Goal: Task Accomplishment & Management: Complete application form

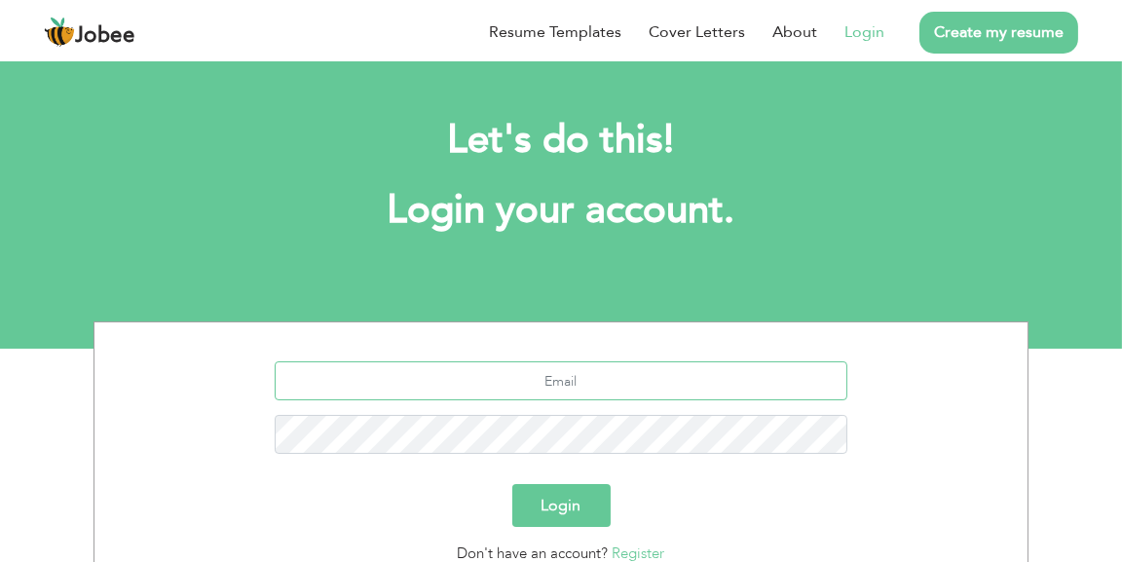
click at [506, 387] on input "text" at bounding box center [562, 380] width 574 height 39
type input "[EMAIL_ADDRESS][DOMAIN_NAME]"
click at [570, 495] on button "Login" at bounding box center [562, 505] width 98 height 43
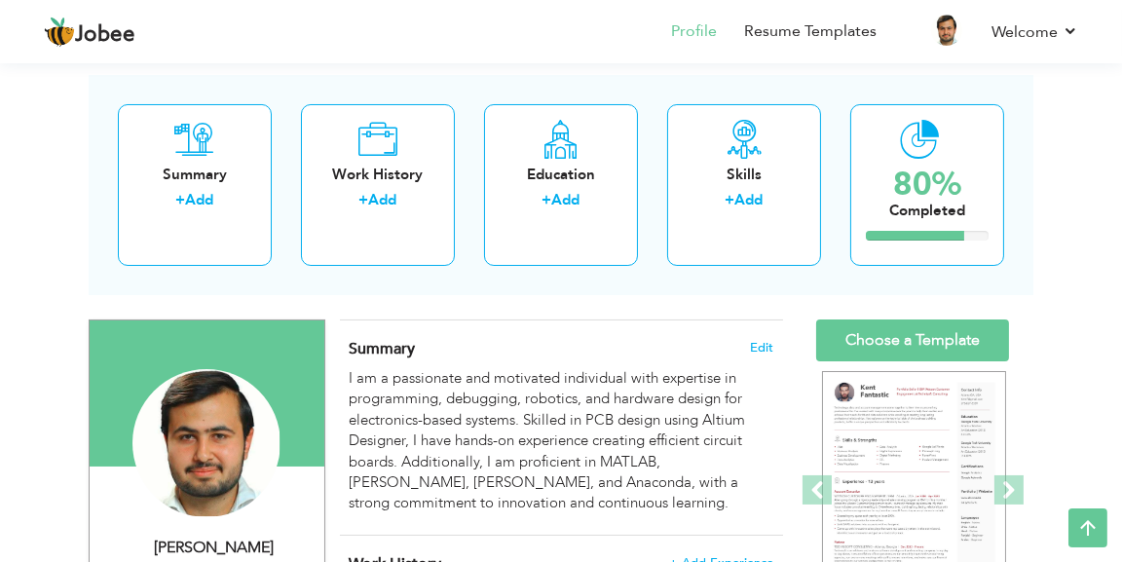
drag, startPoint x: 1131, startPoint y: 179, endPoint x: 1122, endPoint y: 206, distance: 27.7
click at [1122, 206] on html "Jobee Profile Resume Templates Resume Templates Cover Letters About My Resume W…" at bounding box center [561, 199] width 1122 height 562
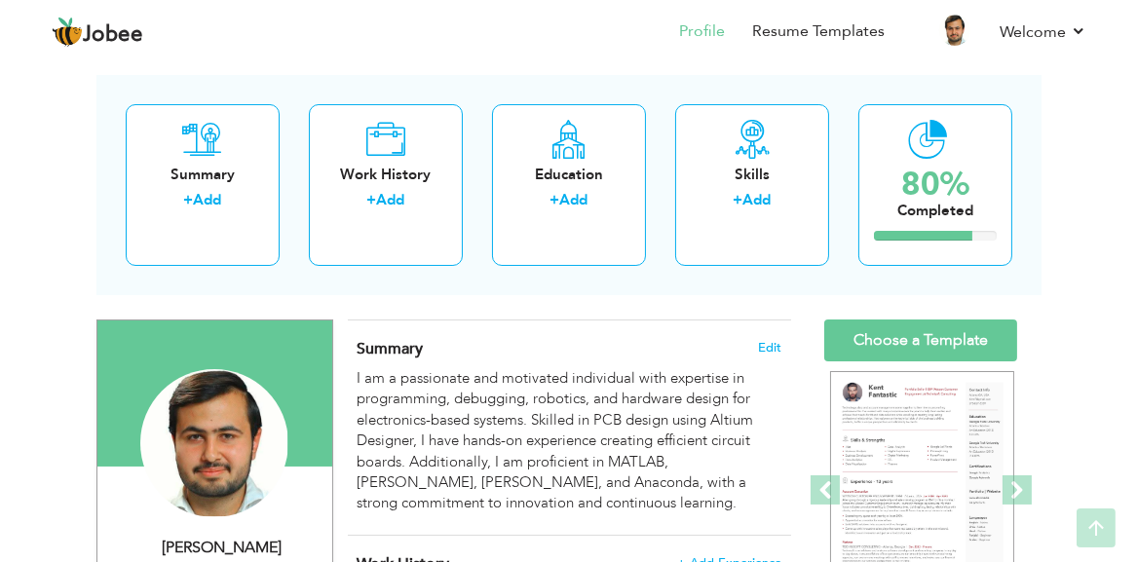
scroll to position [81, 0]
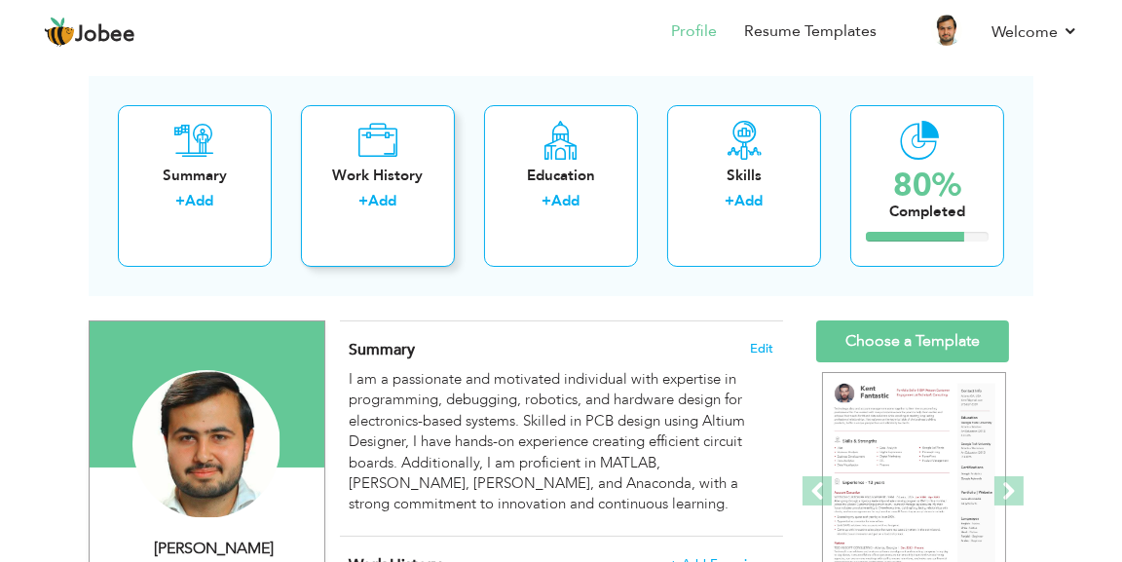
click at [384, 196] on link "Add" at bounding box center [383, 200] width 28 height 19
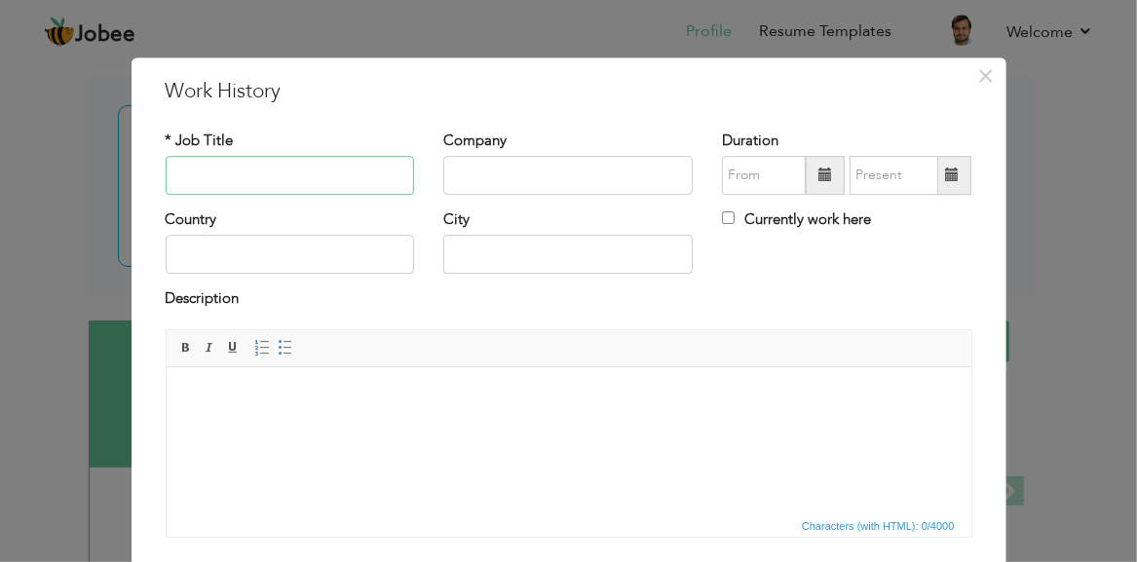
click at [277, 171] on input "text" at bounding box center [290, 175] width 249 height 39
type input "Sales Executive"
click at [486, 177] on input "text" at bounding box center [567, 175] width 249 height 39
type input "Safa Real Estate"
click at [479, 260] on input "text" at bounding box center [567, 255] width 249 height 39
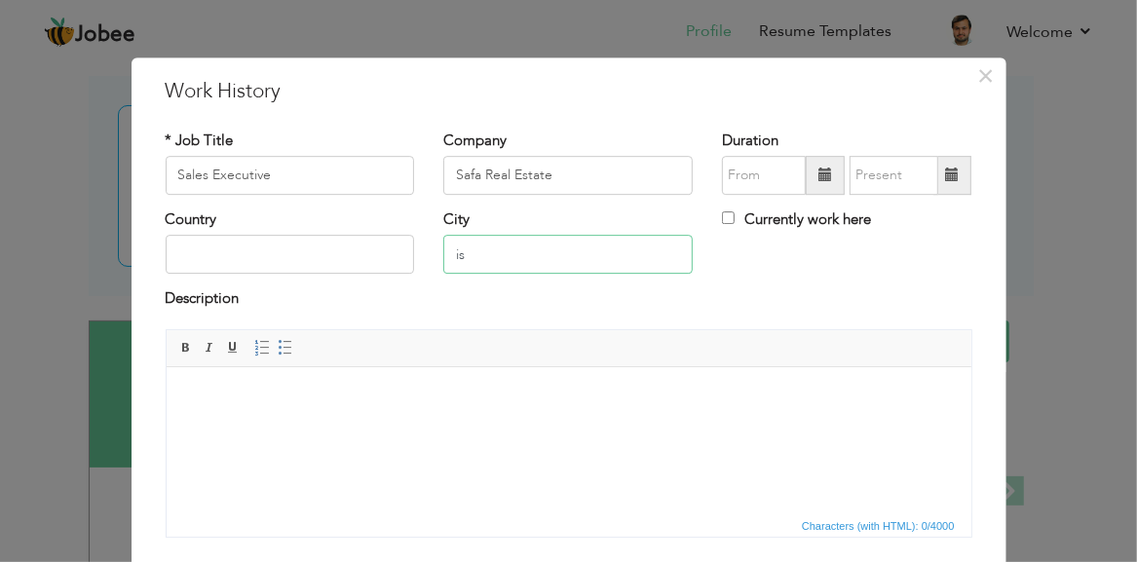
type input "i"
type input "[GEOGRAPHIC_DATA]"
click at [288, 253] on input "text" at bounding box center [290, 255] width 249 height 39
type input "[GEOGRAPHIC_DATA]"
click at [730, 175] on input "08/2025" at bounding box center [764, 175] width 84 height 39
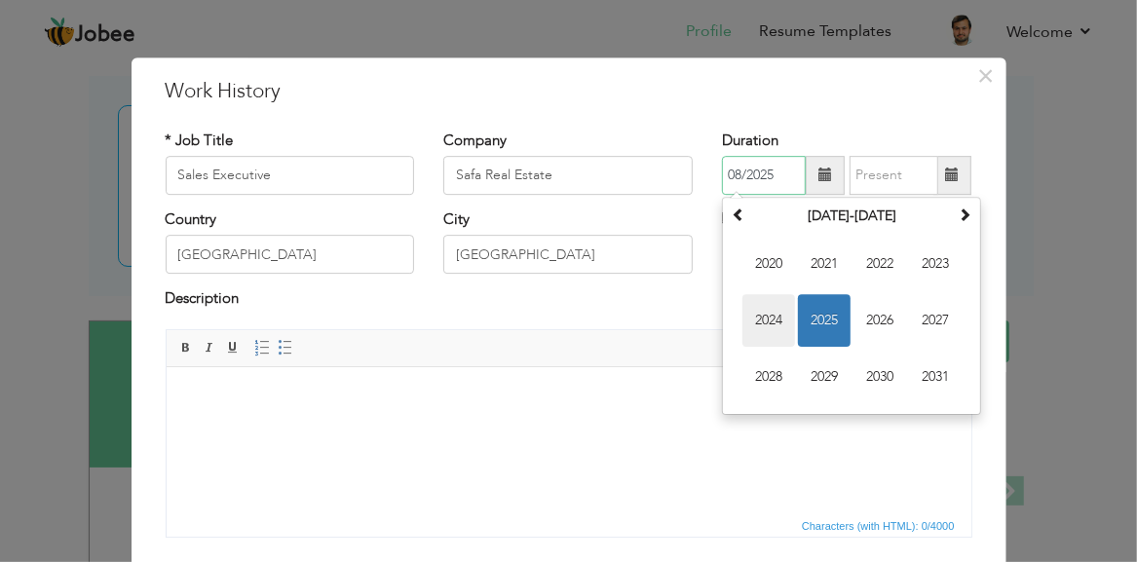
click at [770, 318] on span "2024" at bounding box center [768, 320] width 53 height 53
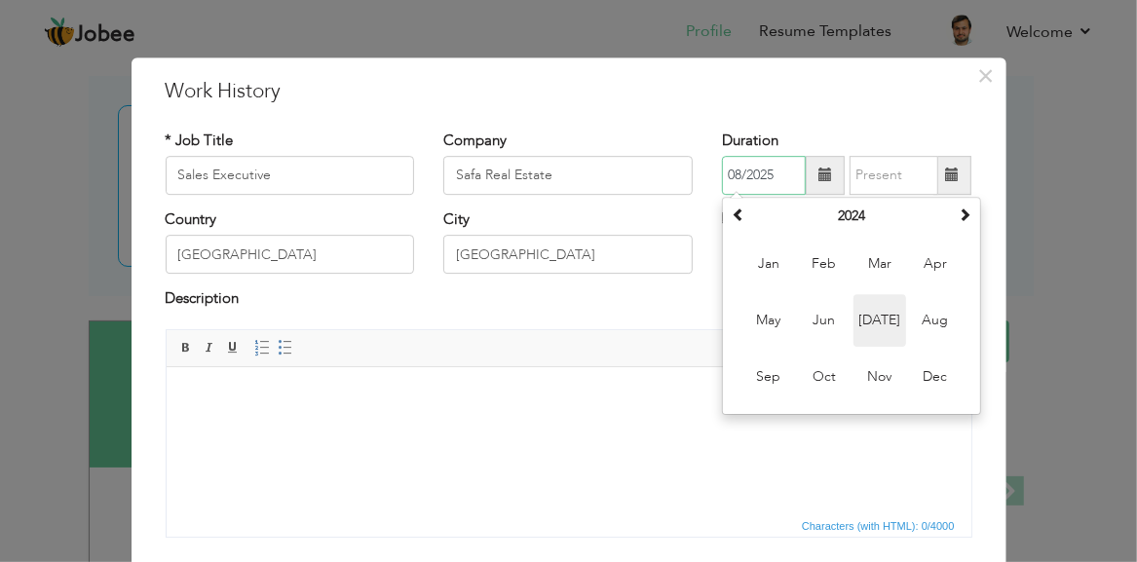
click at [875, 323] on span "[DATE]" at bounding box center [880, 320] width 53 height 53
type input "07/2024"
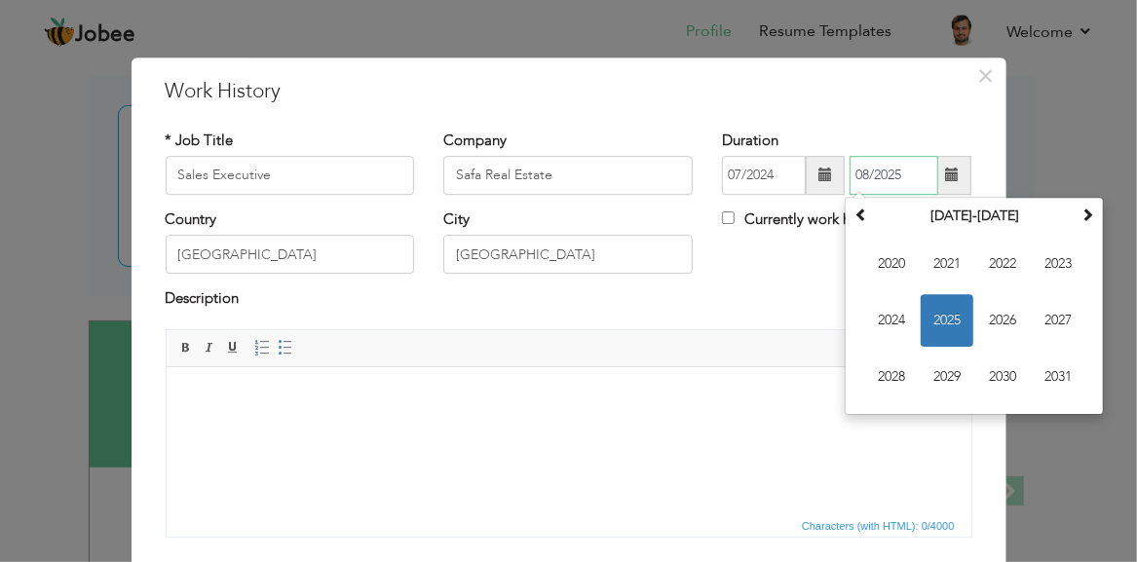
click at [884, 177] on input "08/2025" at bounding box center [894, 175] width 89 height 39
click at [886, 315] on span "2024" at bounding box center [891, 320] width 53 height 53
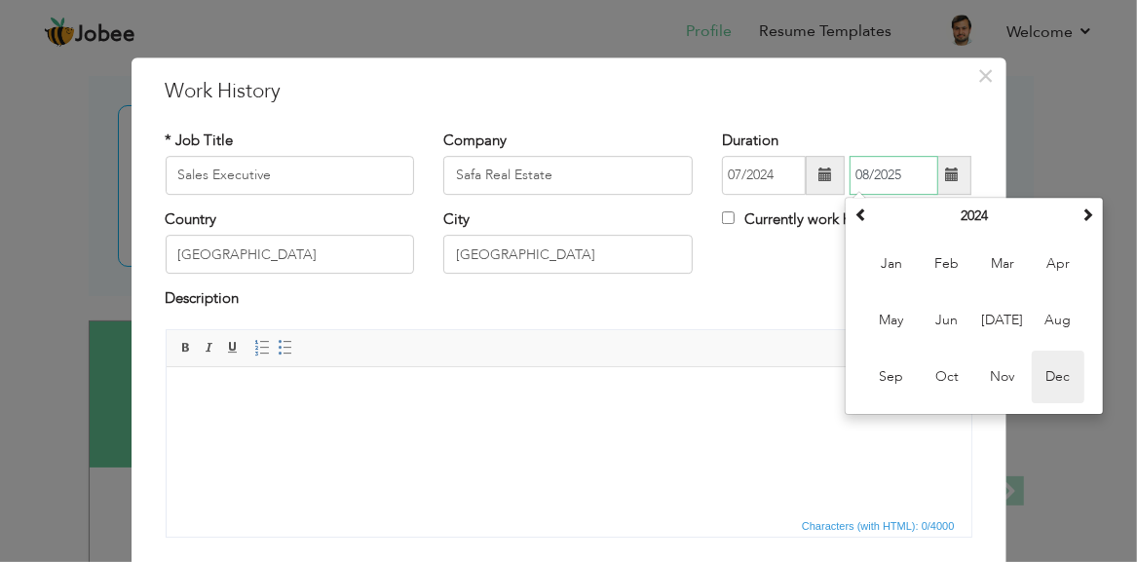
click at [1042, 366] on span "Dec" at bounding box center [1058, 377] width 53 height 53
type input "12/2024"
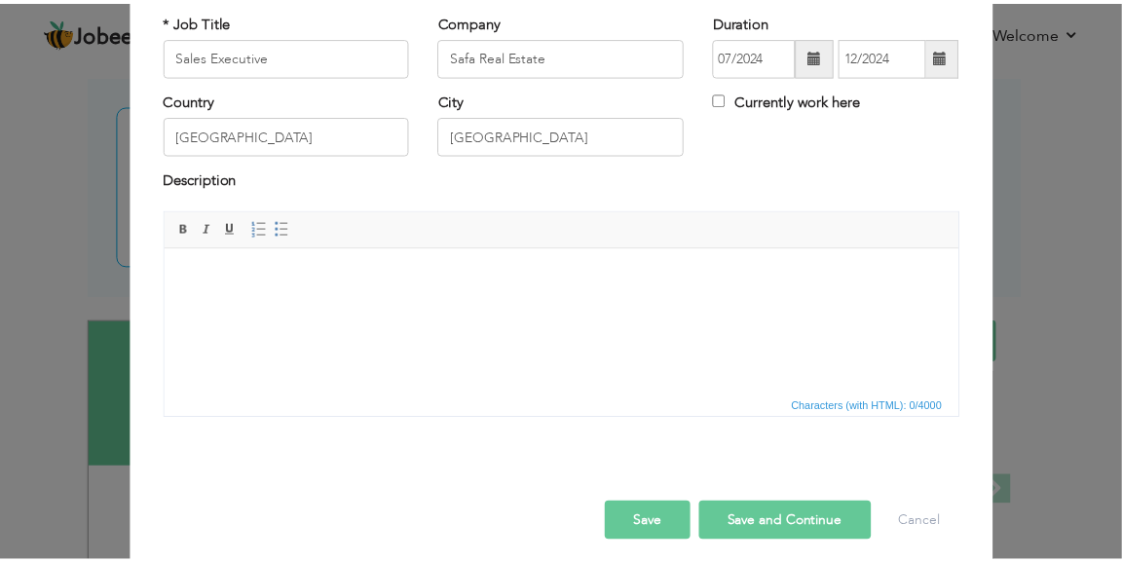
scroll to position [131, 0]
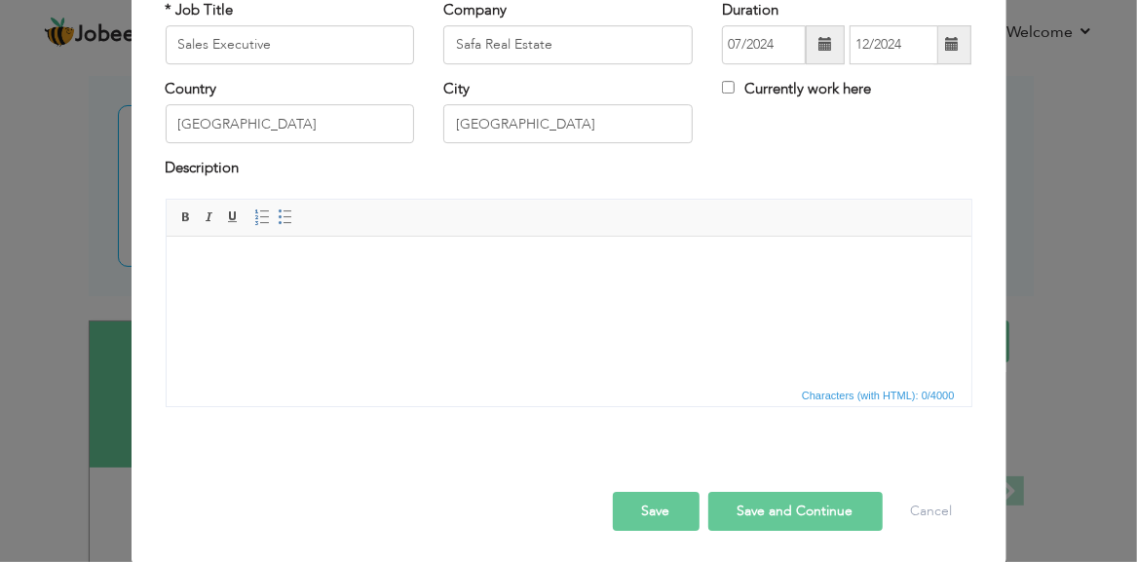
click at [795, 508] on button "Save and Continue" at bounding box center [795, 511] width 174 height 39
click at [248, 50] on input "text" at bounding box center [290, 44] width 249 height 39
type input "Visa Consultant Assistant"
click at [458, 47] on input "text" at bounding box center [567, 44] width 249 height 39
click at [538, 42] on input "The Times Immegration" at bounding box center [567, 44] width 249 height 39
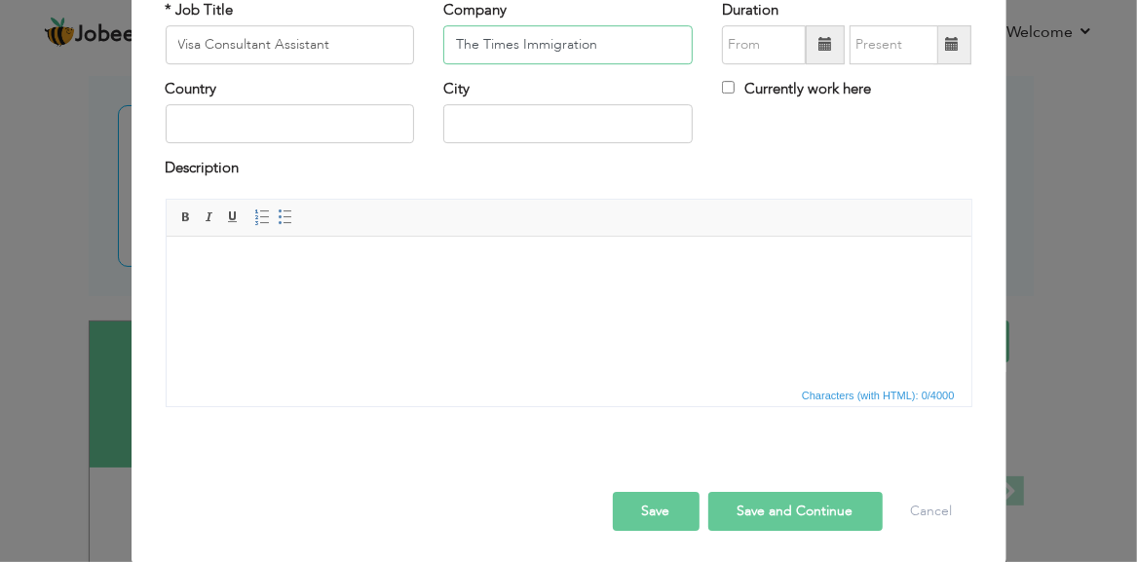
type input "The Times Immigration"
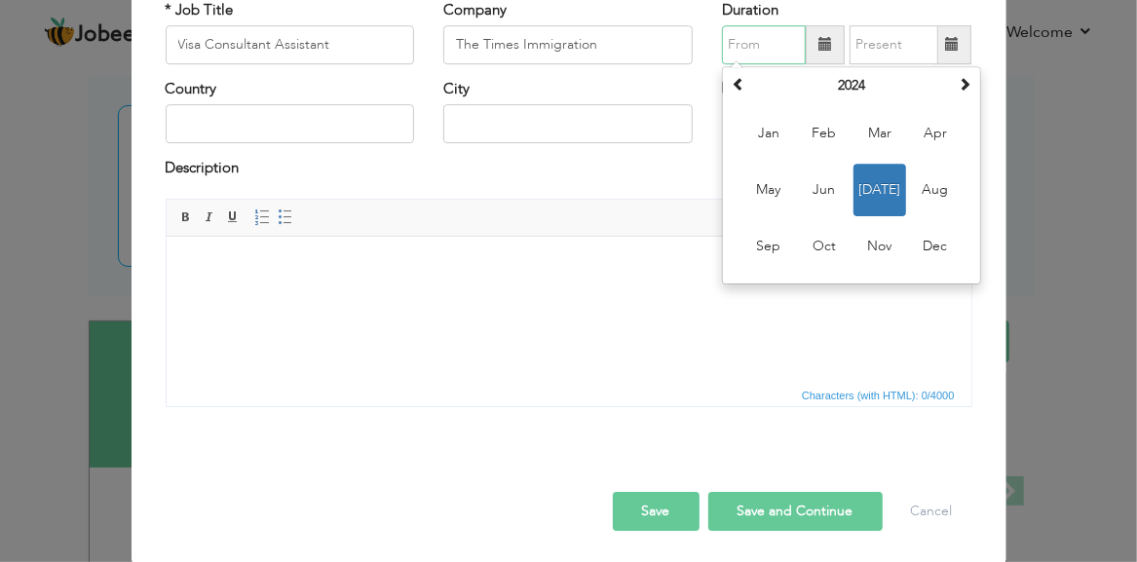
click at [747, 50] on input "text" at bounding box center [764, 44] width 84 height 39
click at [809, 135] on span "Feb" at bounding box center [824, 133] width 53 height 53
type input "02/2024"
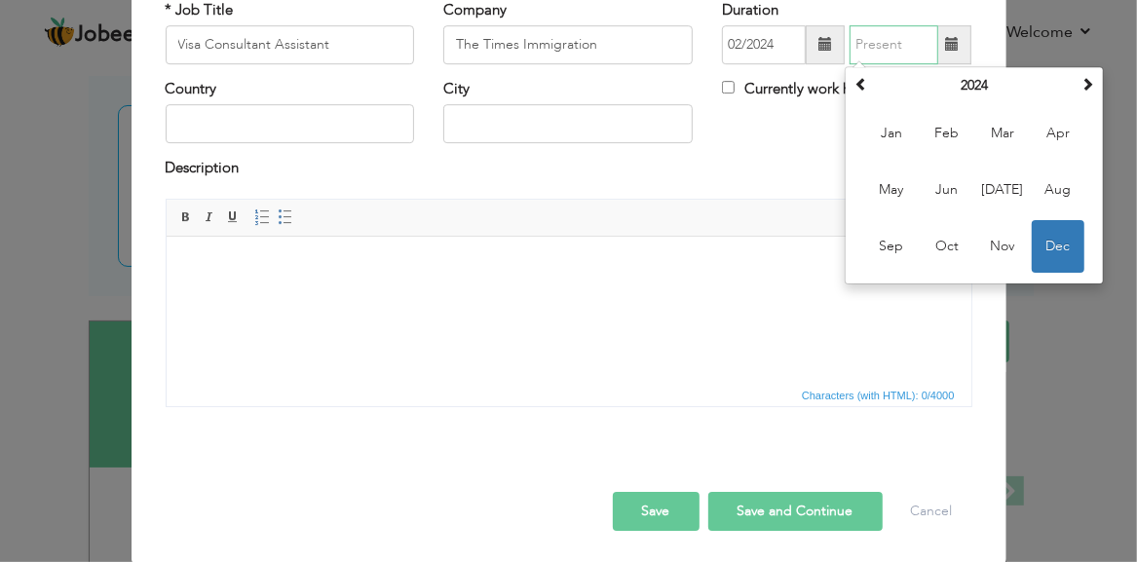
click at [902, 44] on input "text" at bounding box center [894, 44] width 89 height 39
click at [893, 199] on span "May" at bounding box center [891, 190] width 53 height 53
type input "05/2024"
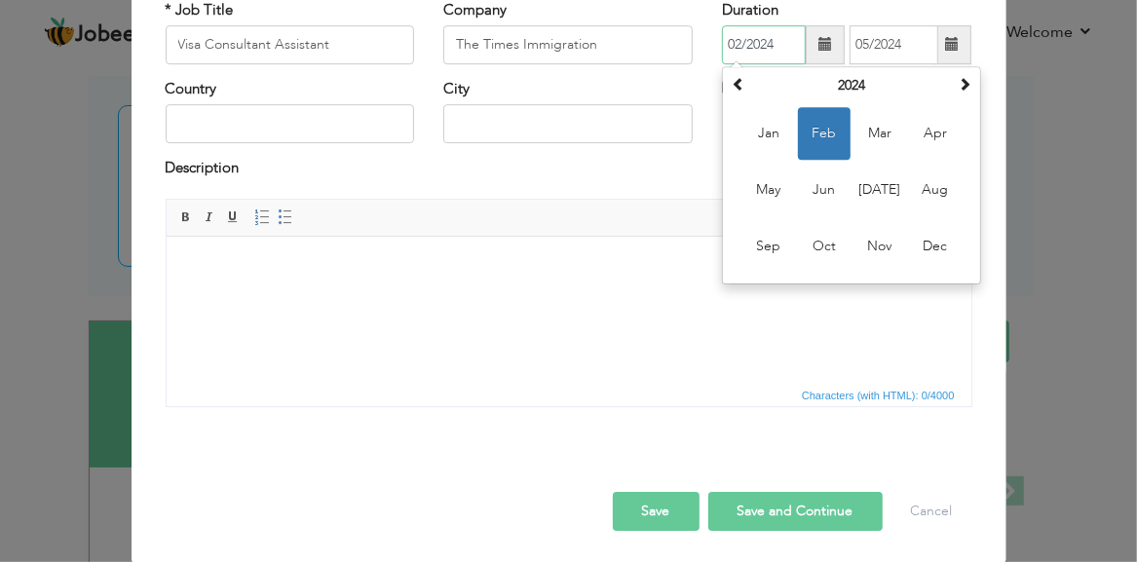
click at [791, 45] on input "02/2024" at bounding box center [764, 44] width 84 height 39
click at [770, 133] on span "Jan" at bounding box center [768, 133] width 53 height 53
type input "01/2024"
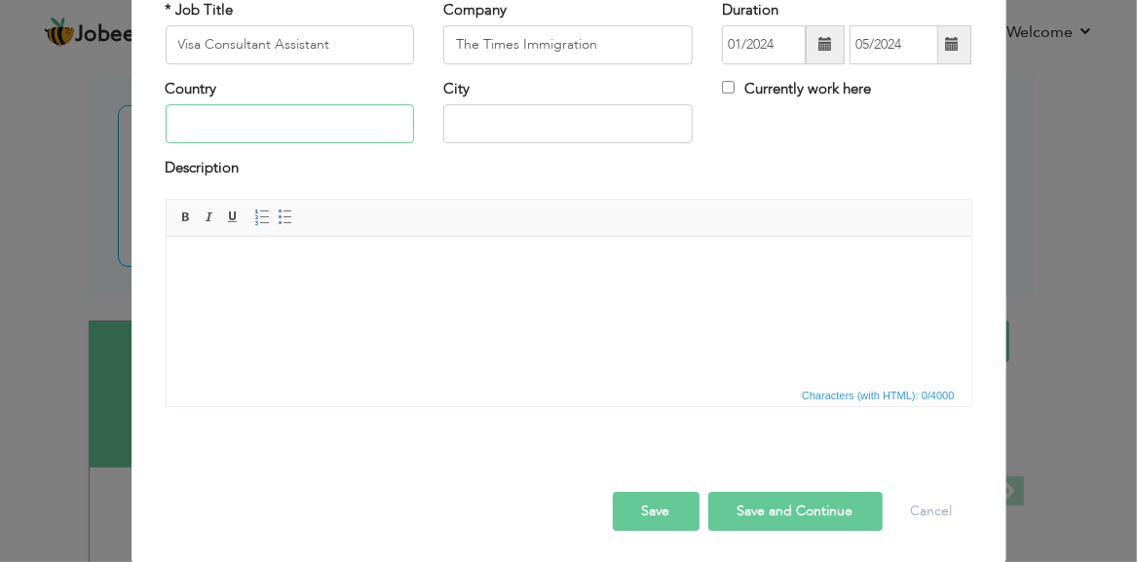
click at [340, 133] on input "text" at bounding box center [290, 124] width 249 height 39
type input "i"
type input "[GEOGRAPHIC_DATA]"
click at [458, 124] on input "text" at bounding box center [567, 124] width 249 height 39
type input "[GEOGRAPHIC_DATA]"
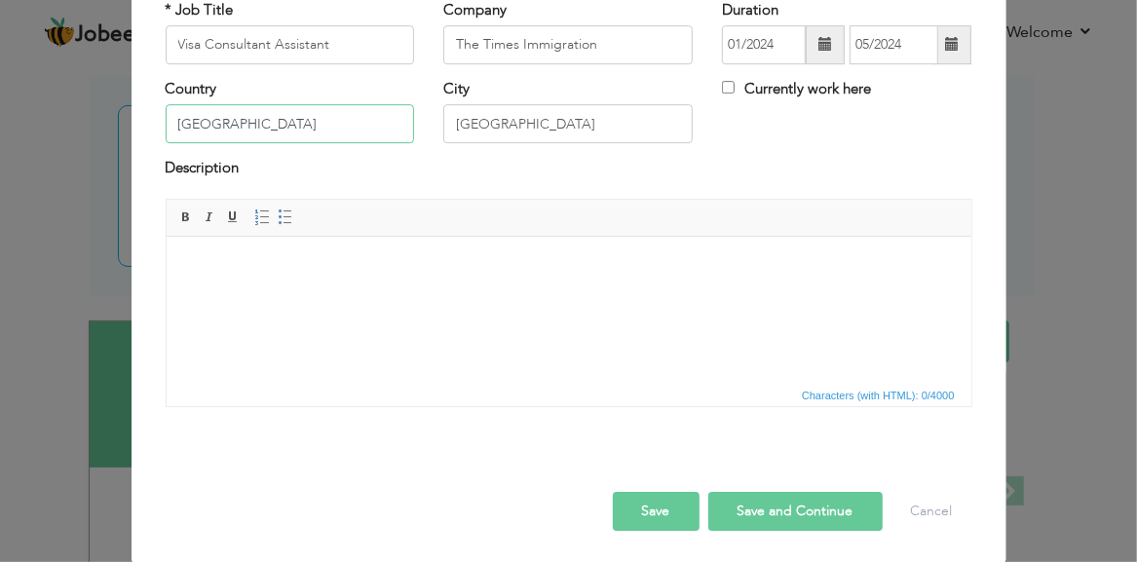
click at [315, 111] on input "[GEOGRAPHIC_DATA]" at bounding box center [290, 124] width 249 height 39
type input "I"
type input "[GEOGRAPHIC_DATA]"
click at [669, 507] on button "Save" at bounding box center [656, 511] width 87 height 39
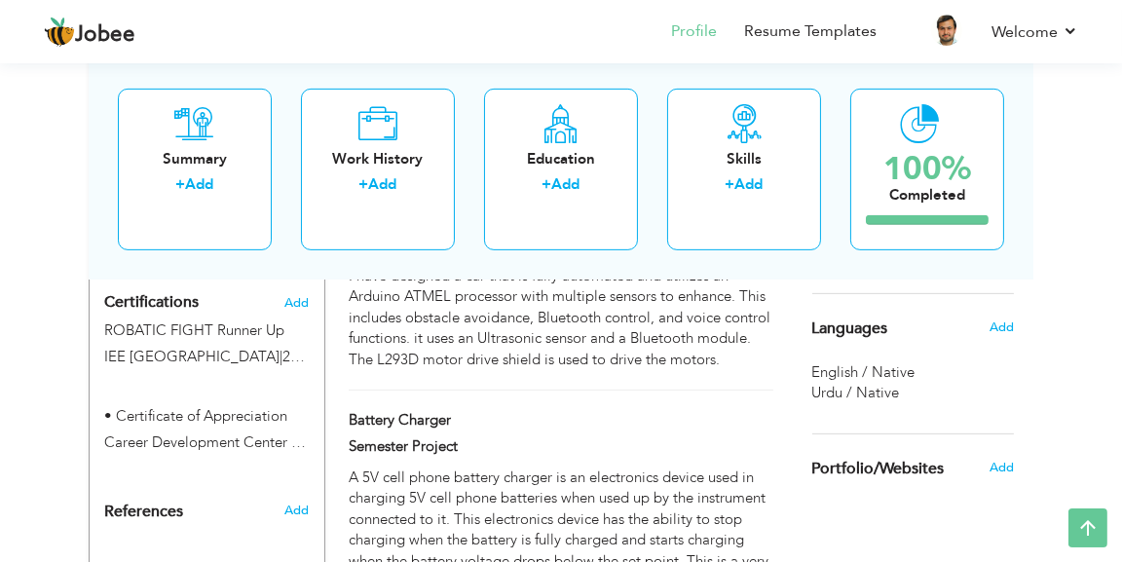
scroll to position [1054, 0]
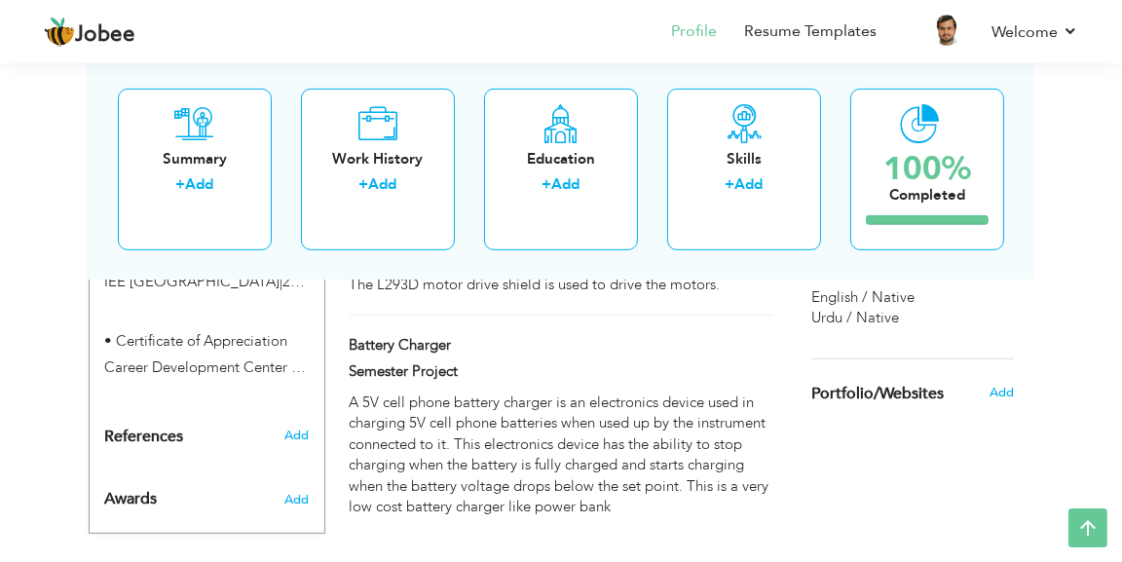
drag, startPoint x: 1082, startPoint y: 512, endPoint x: 827, endPoint y: 500, distance: 254.6
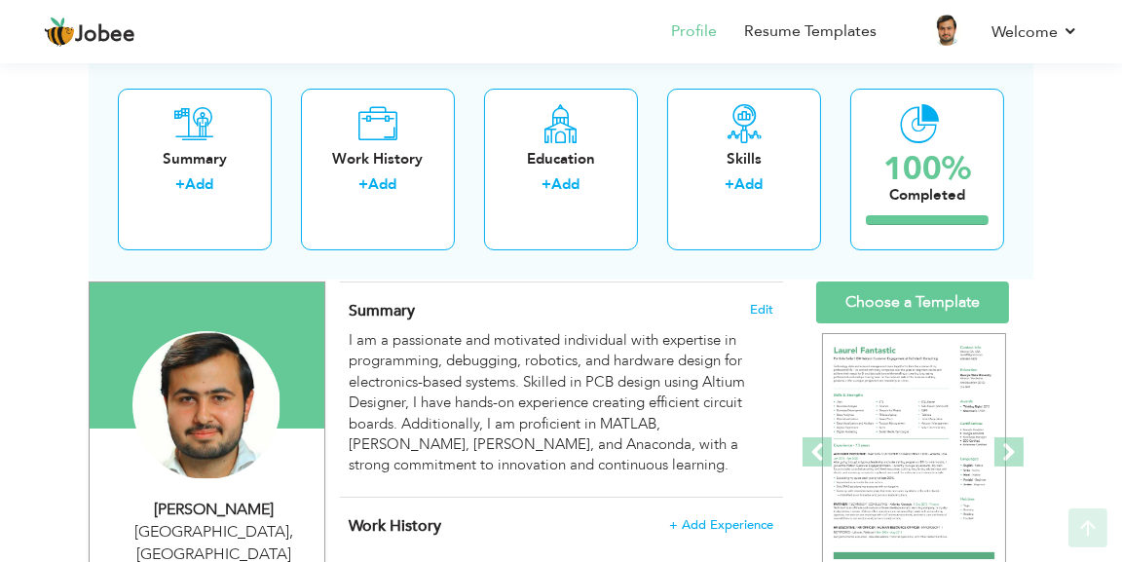
scroll to position [133, 0]
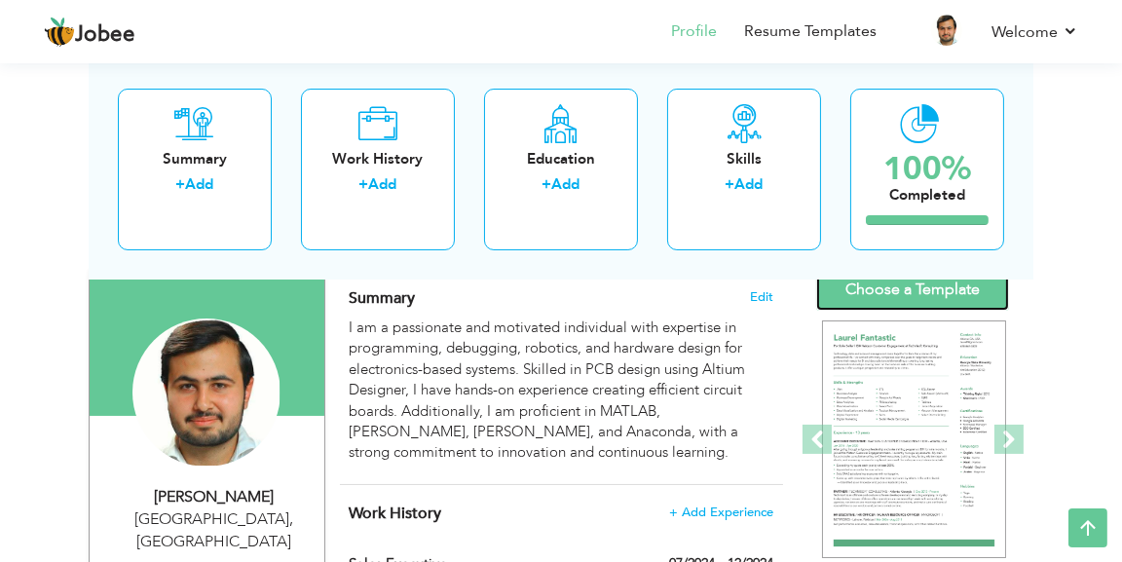
click at [931, 298] on link "Choose a Template" at bounding box center [913, 290] width 193 height 42
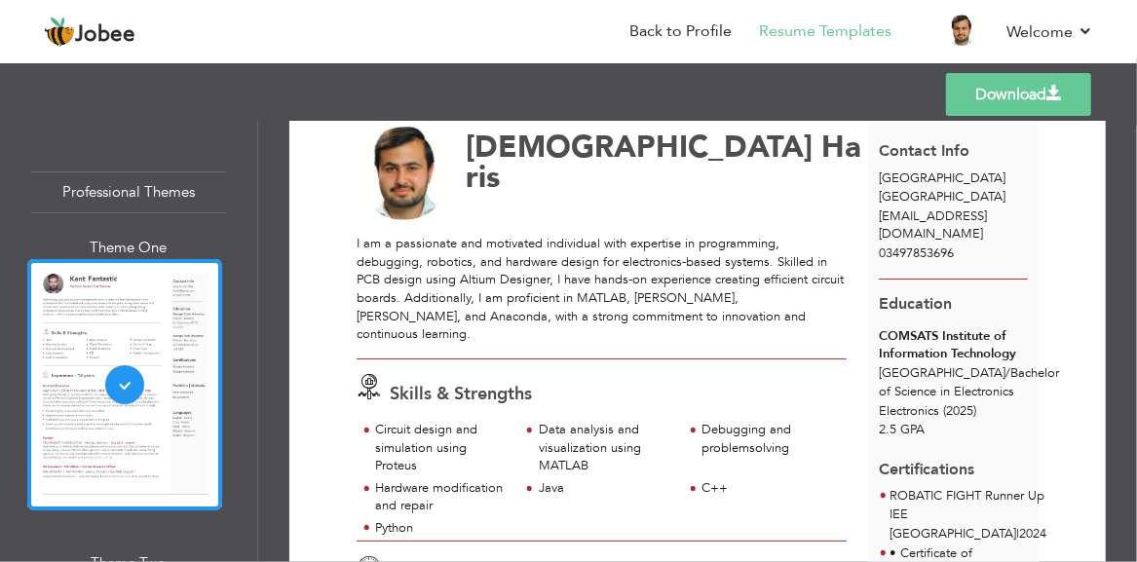
scroll to position [50, 0]
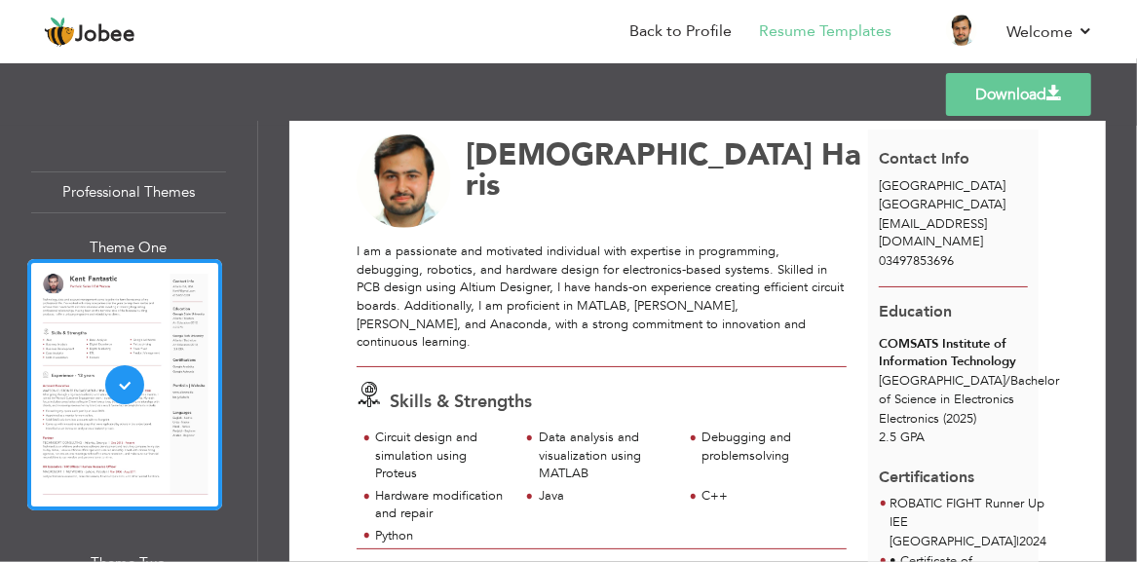
click at [1040, 89] on link "Download" at bounding box center [1018, 94] width 145 height 43
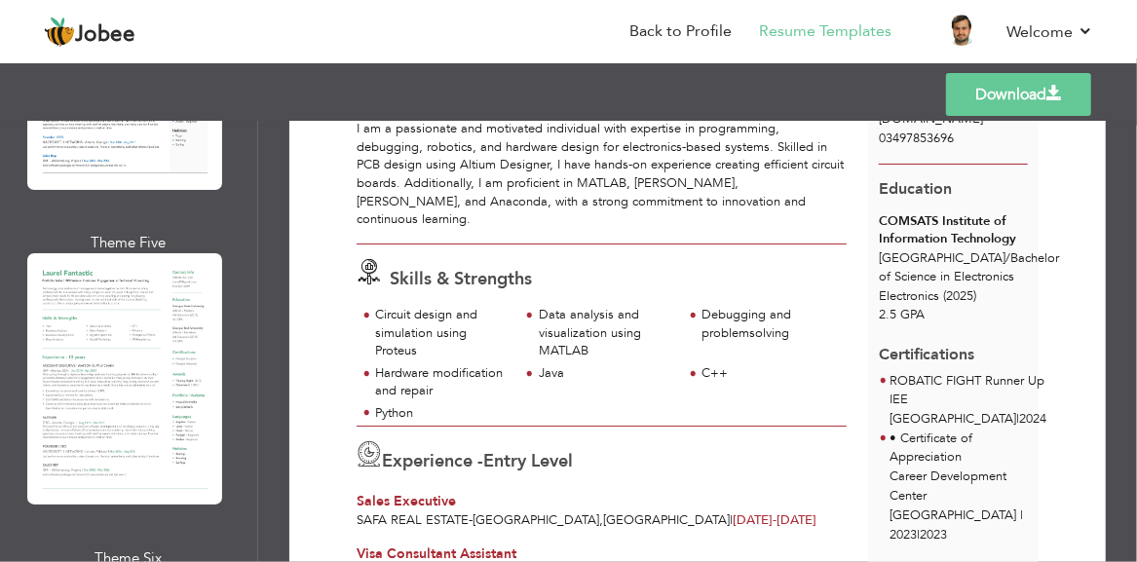
scroll to position [1279, 0]
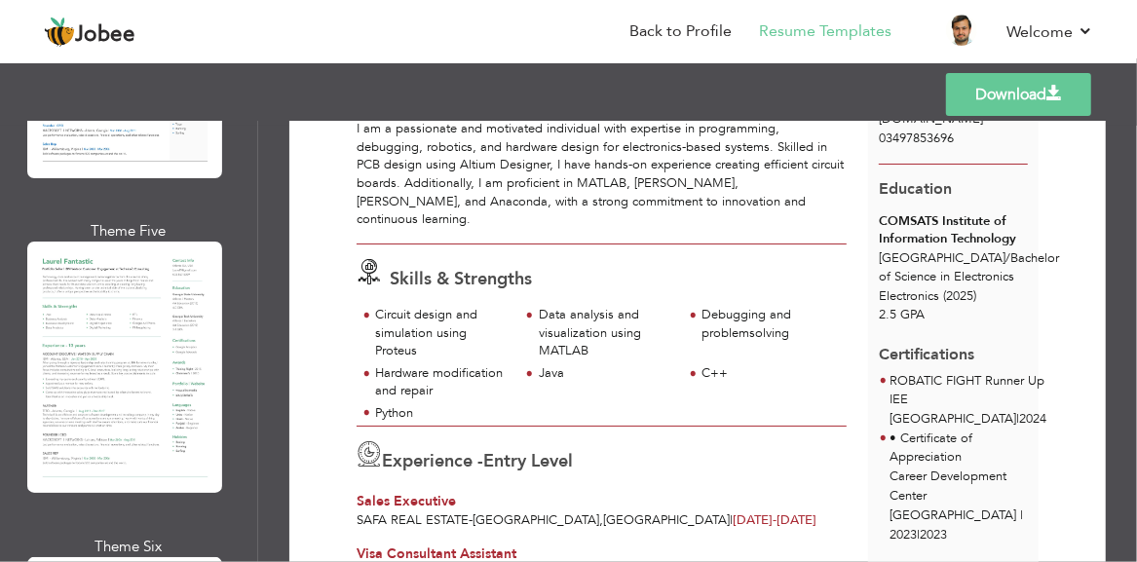
drag, startPoint x: 259, startPoint y: 190, endPoint x: 261, endPoint y: 203, distance: 12.8
click at [261, 203] on div "Download Muhammad Haris Skills & Strengths C++" at bounding box center [697, 341] width 879 height 441
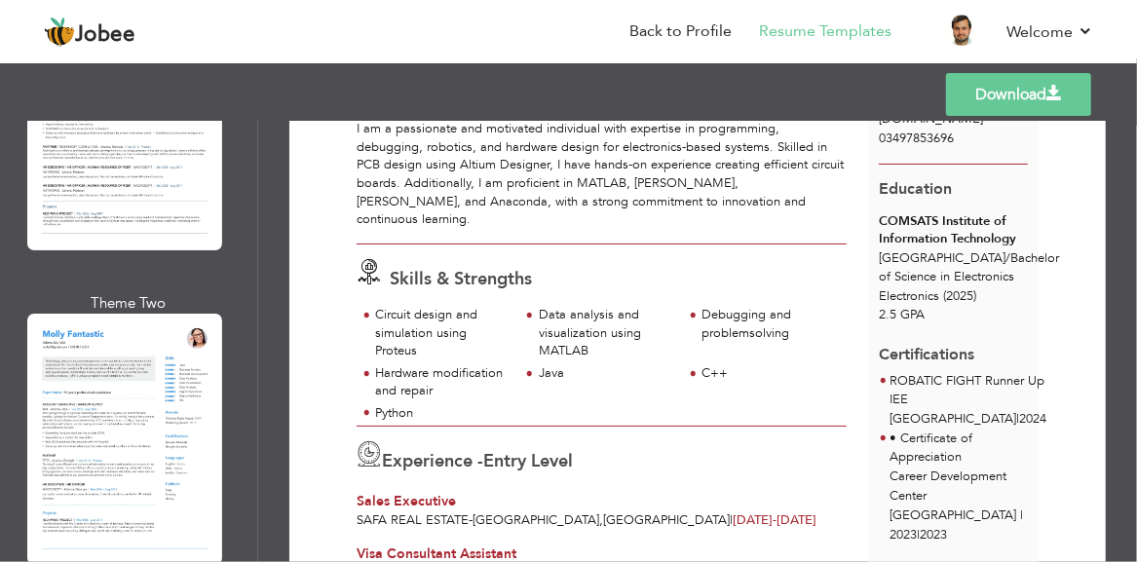
scroll to position [2263, 0]
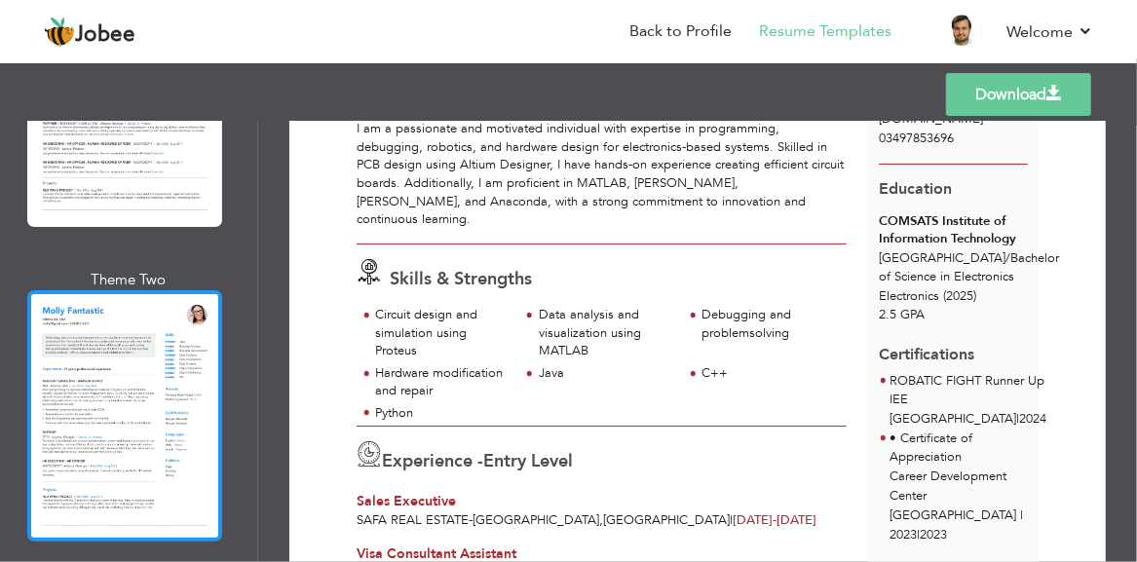
click at [174, 292] on div at bounding box center [124, 415] width 195 height 251
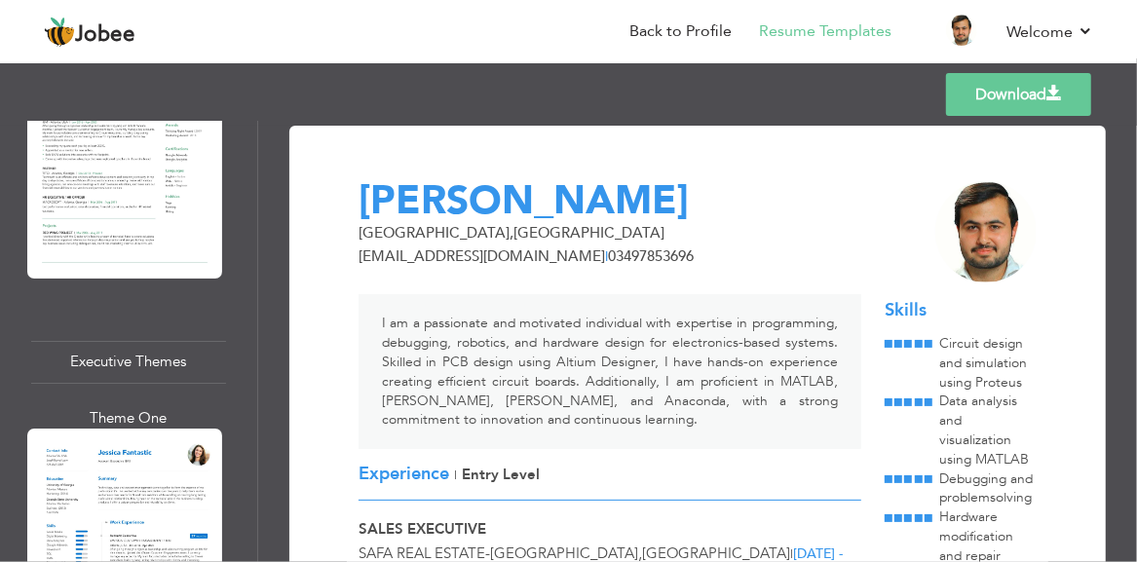
scroll to position [3260, 0]
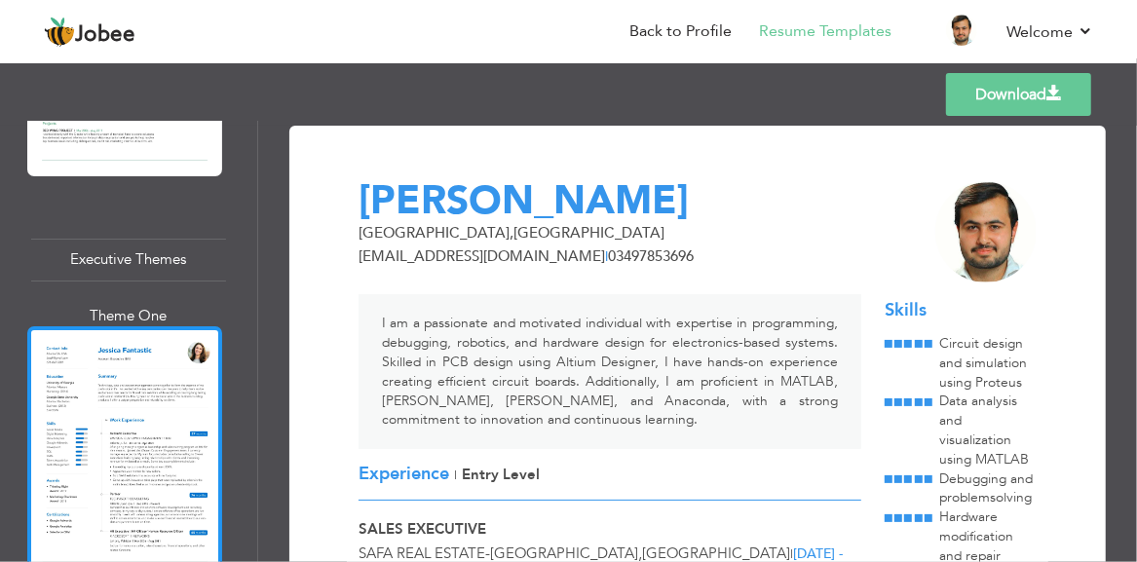
click at [176, 336] on div at bounding box center [124, 451] width 195 height 251
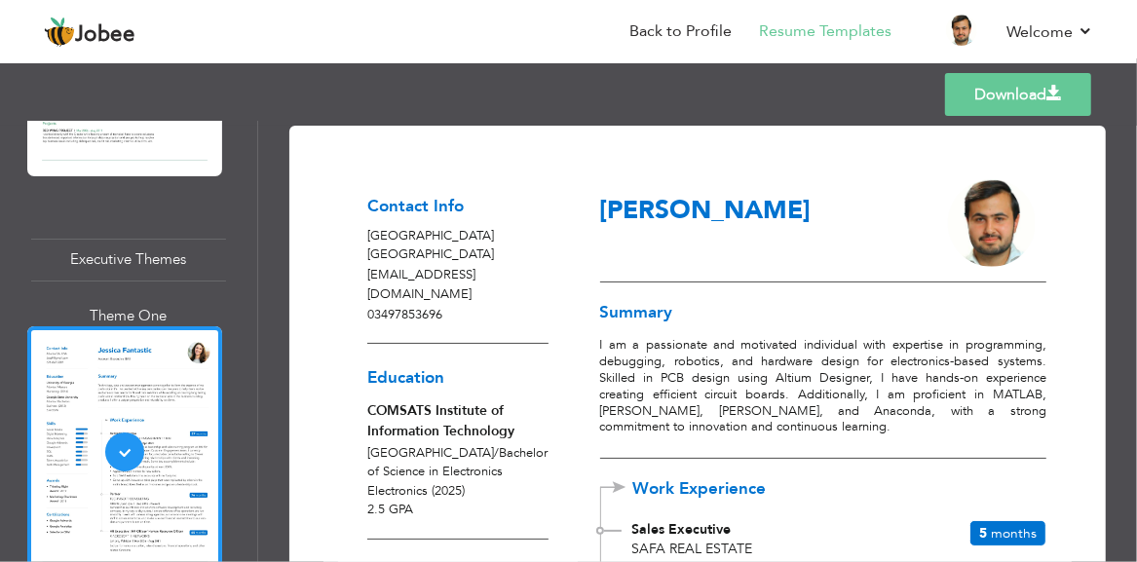
drag, startPoint x: 1129, startPoint y: 201, endPoint x: 1131, endPoint y: 225, distance: 24.4
click at [1131, 225] on div "Download Contact Info Islamabad Pakistan ahmed777ma898@gmail.com 03497853696 Ed…" at bounding box center [697, 341] width 879 height 441
drag, startPoint x: 1129, startPoint y: 218, endPoint x: 1131, endPoint y: 266, distance: 47.8
click at [1131, 266] on div "Download Contact Info Islamabad Pakistan ahmed777ma898@gmail.com 03497853696 Ed…" at bounding box center [697, 341] width 879 height 441
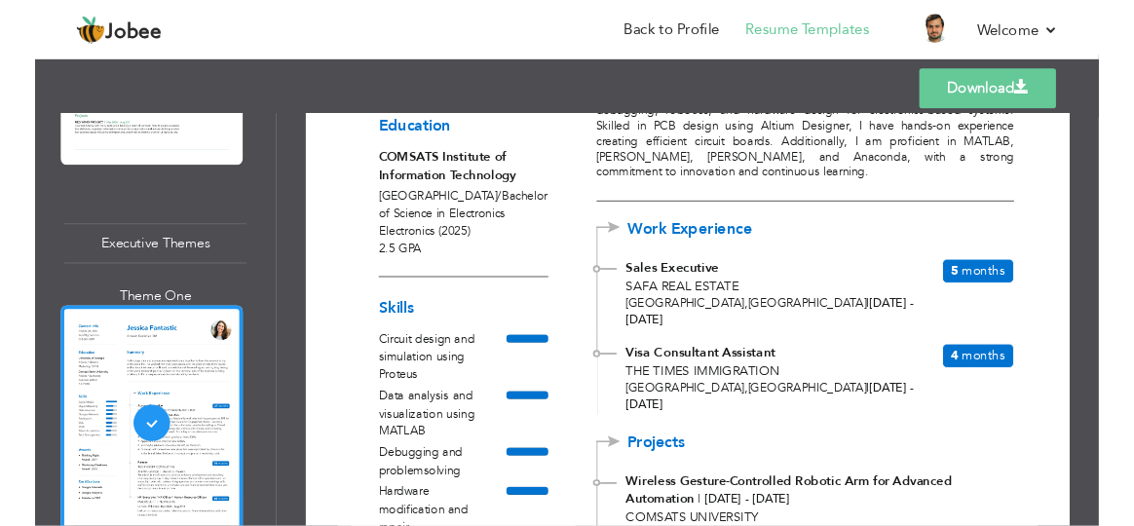
scroll to position [88, 0]
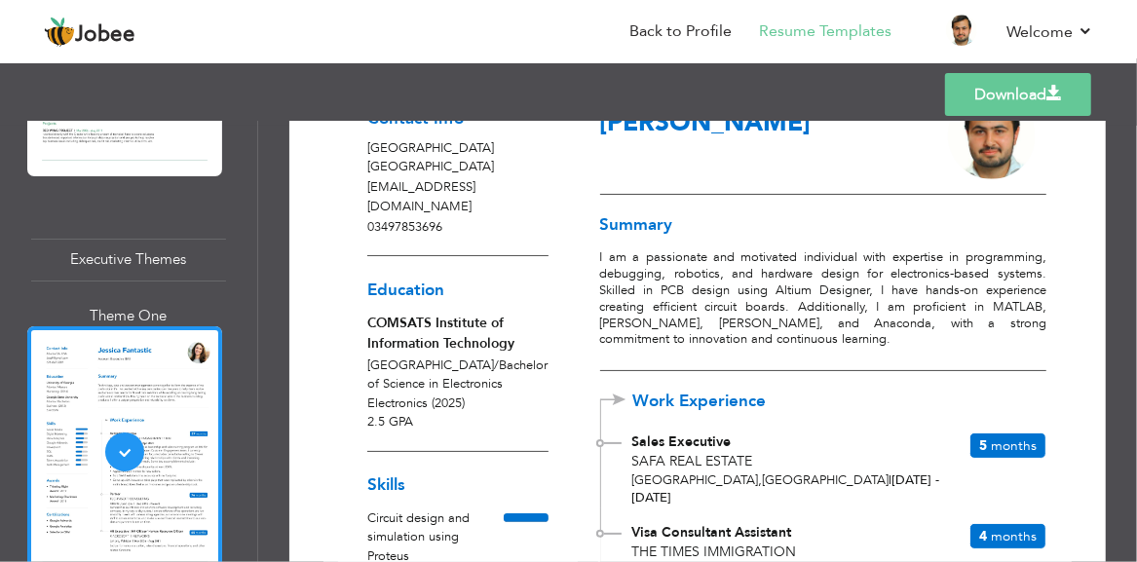
click at [1039, 96] on link "Download" at bounding box center [1018, 94] width 146 height 43
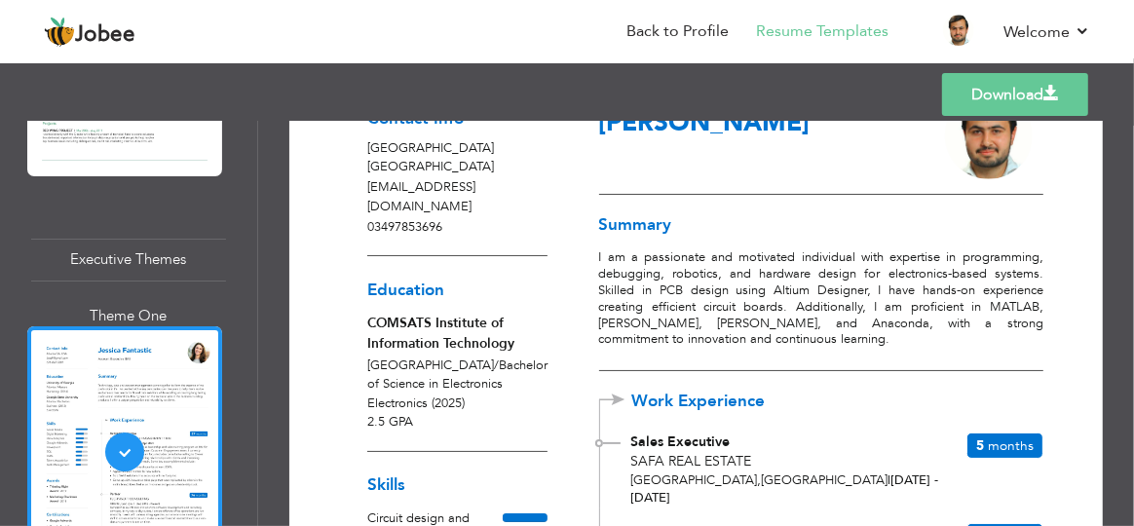
click at [580, 33] on nav "Back to Profile Resume Templates Resume Templates Cover Letters About My Resume…" at bounding box center [567, 33] width 1046 height 53
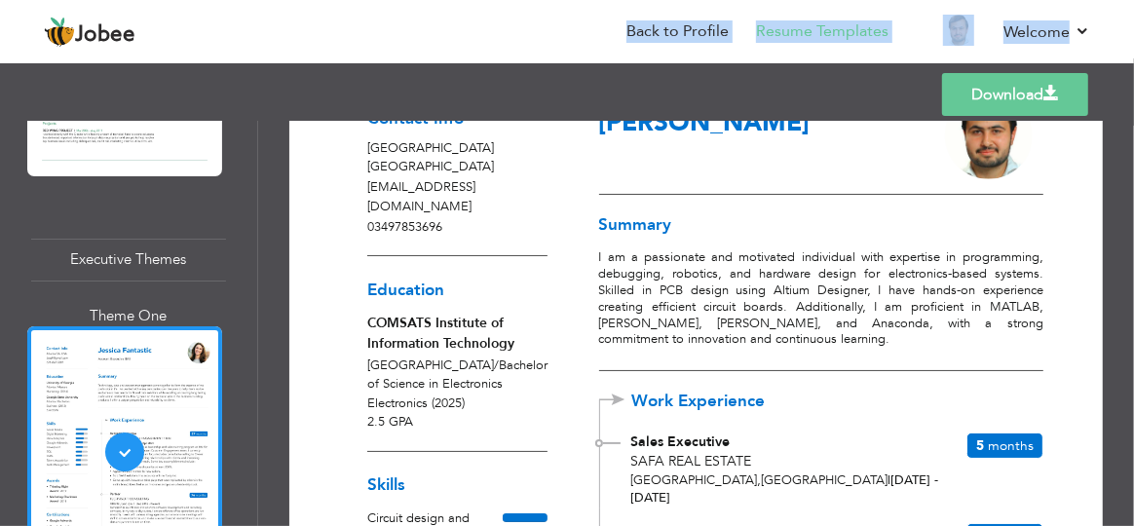
drag, startPoint x: 1091, startPoint y: 0, endPoint x: 506, endPoint y: 64, distance: 589.1
click at [506, 88] on div "Jobee Back to Profile Resume Templates Resume Templates Cover Letters About My …" at bounding box center [567, 88] width 1134 height 0
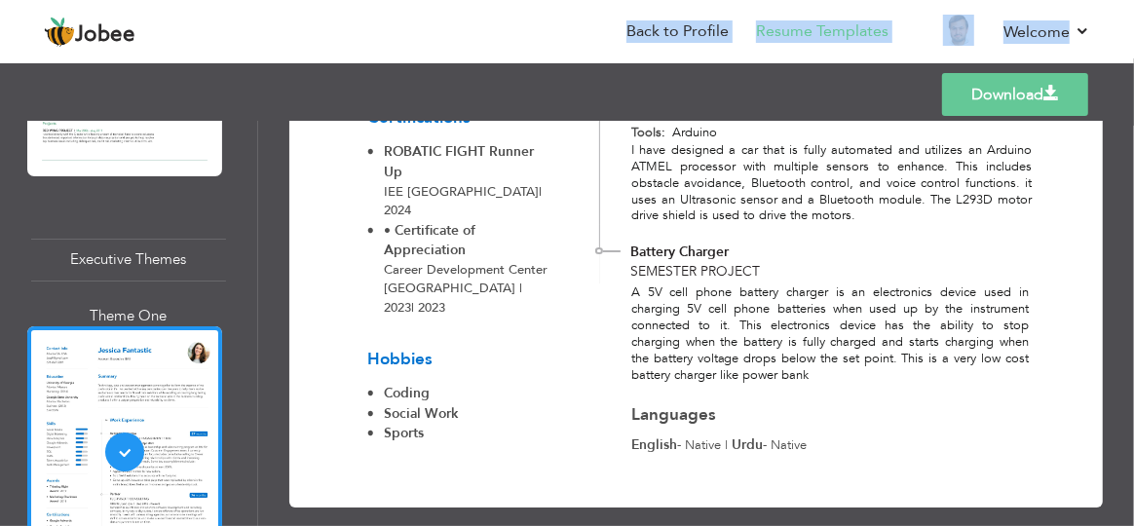
scroll to position [817, 0]
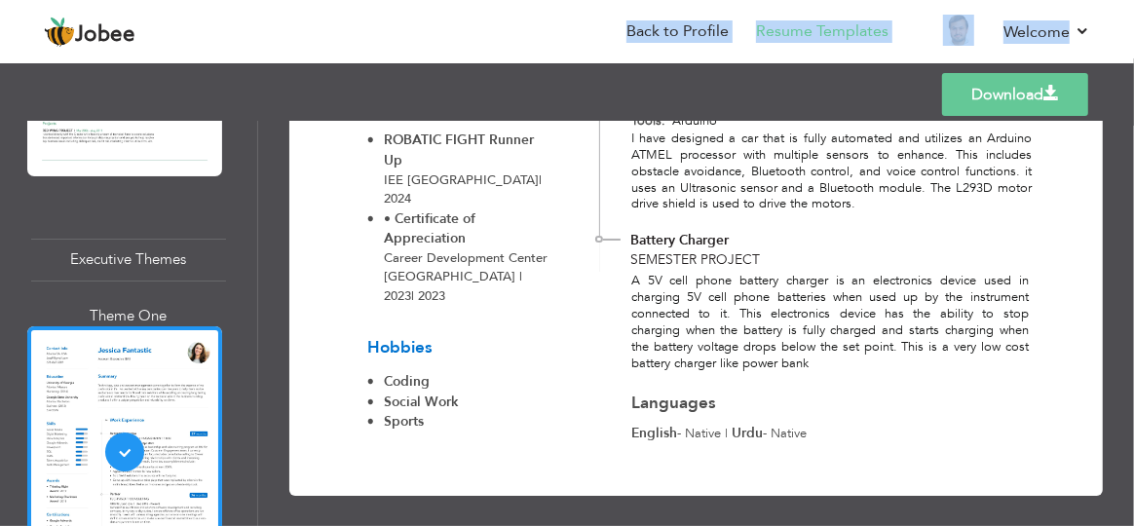
click at [490, 14] on nav "Back to Profile Resume Templates Resume Templates Cover Letters About My Resume…" at bounding box center [567, 33] width 1046 height 53
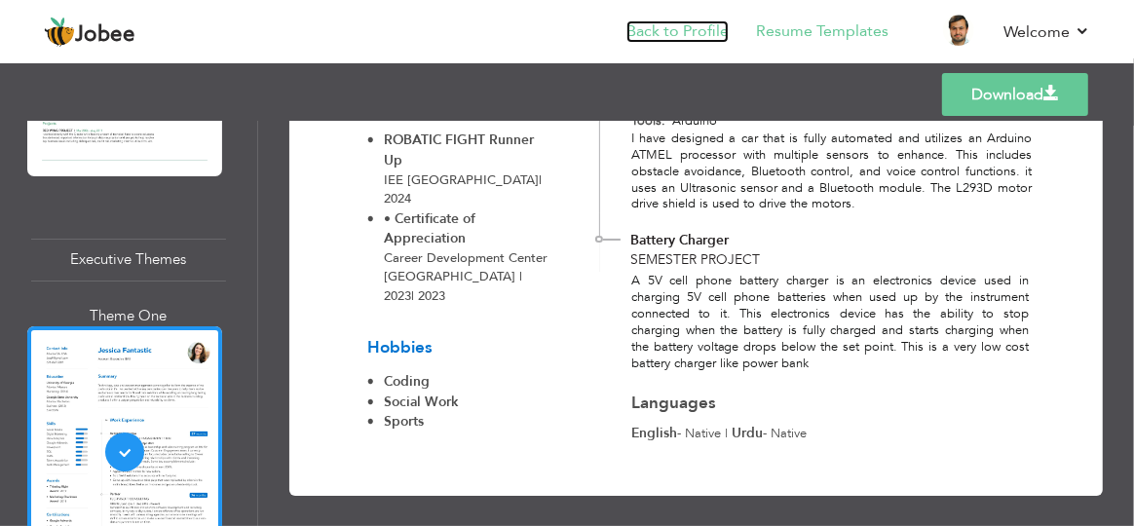
click at [642, 39] on link "Back to Profile" at bounding box center [678, 31] width 102 height 22
